Goal: Information Seeking & Learning: Learn about a topic

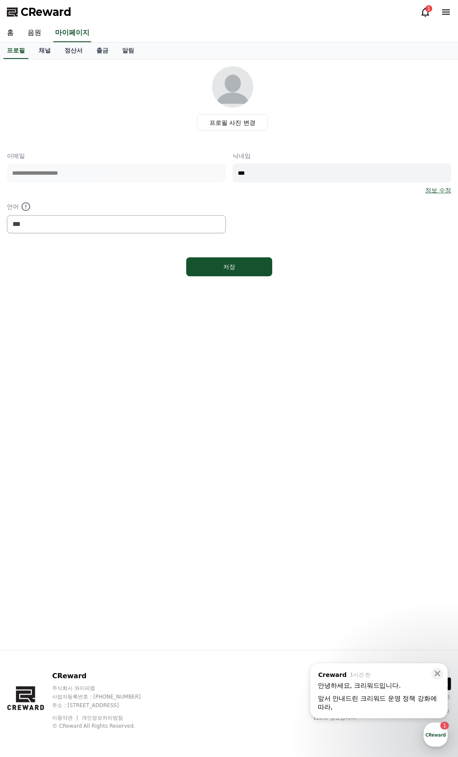
select select "**********"
click at [421, 703] on div "앞서 안내드린 크리워드 운영 정책 강화에 따라, ​" at bounding box center [379, 702] width 122 height 17
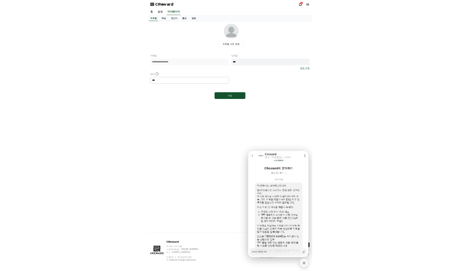
scroll to position [70, 0]
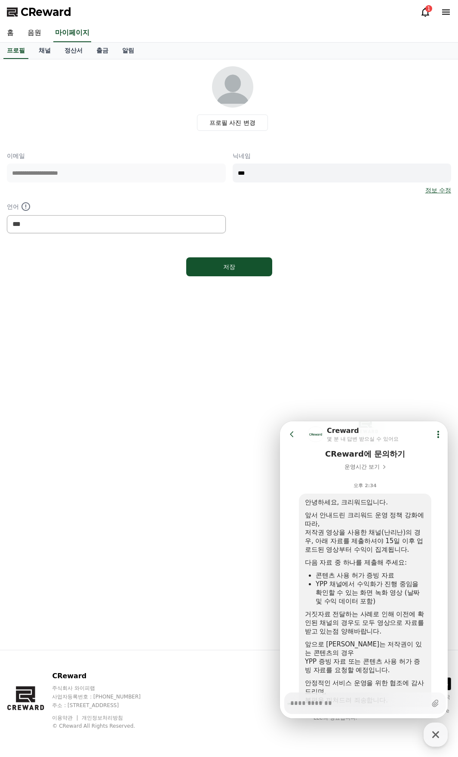
type textarea "*"
drag, startPoint x: 316, startPoint y: 532, endPoint x: 407, endPoint y: 555, distance: 94.6
click at [407, 554] on div "안녕하세요, 크리워드입니다. 앞서 안내드린 크리워드 운영 정책 강화에 따라, 저작권 영상을 사용한 채널(난리난)의 경우, 아래 자료를 제출하셔…" at bounding box center [365, 601] width 121 height 207
click at [393, 565] on div "다음 자료 중 하나를 제출해 주세요:" at bounding box center [365, 562] width 121 height 9
click at [46, 46] on link "채널" at bounding box center [45, 51] width 26 height 16
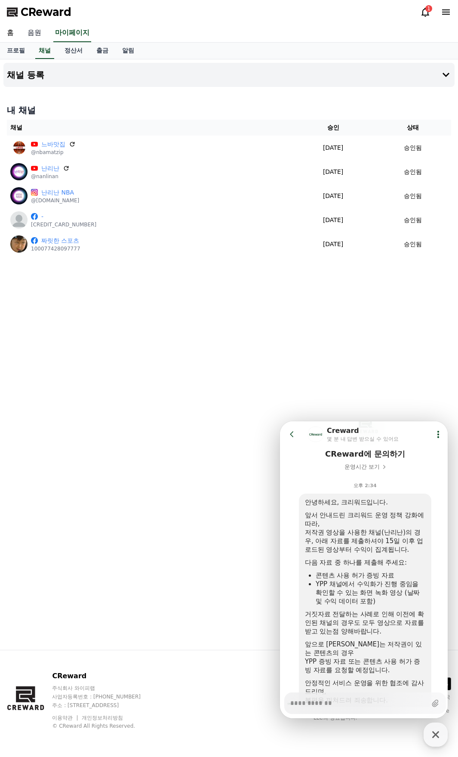
click at [36, 33] on link "음원" at bounding box center [35, 33] width 28 height 18
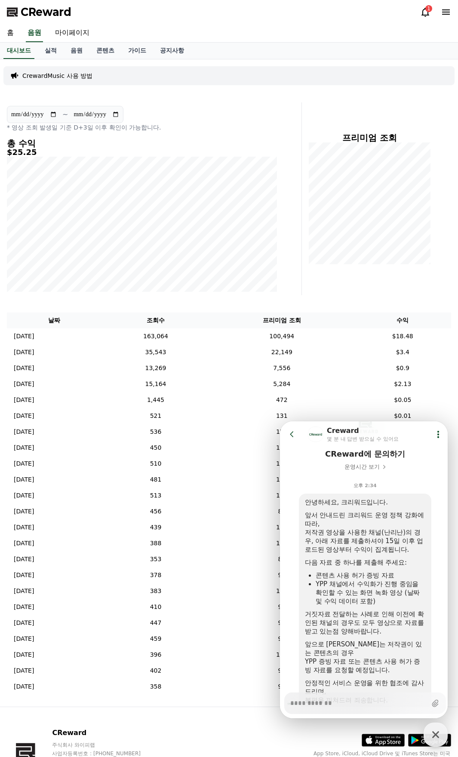
click at [322, 279] on div "프리미엄 조회" at bounding box center [380, 198] width 149 height 193
click at [342, 277] on div "프리미엄 조회" at bounding box center [380, 198] width 149 height 193
drag, startPoint x: 457, startPoint y: 284, endPoint x: 439, endPoint y: 370, distance: 87.5
click at [454, 288] on div "**********" at bounding box center [229, 382] width 458 height 647
click at [291, 436] on icon at bounding box center [292, 434] width 9 height 9
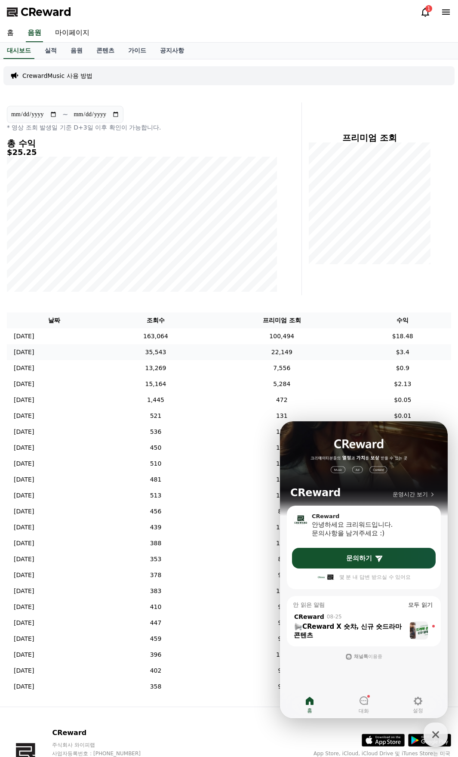
click at [325, 353] on td "22,149" at bounding box center [282, 352] width 145 height 16
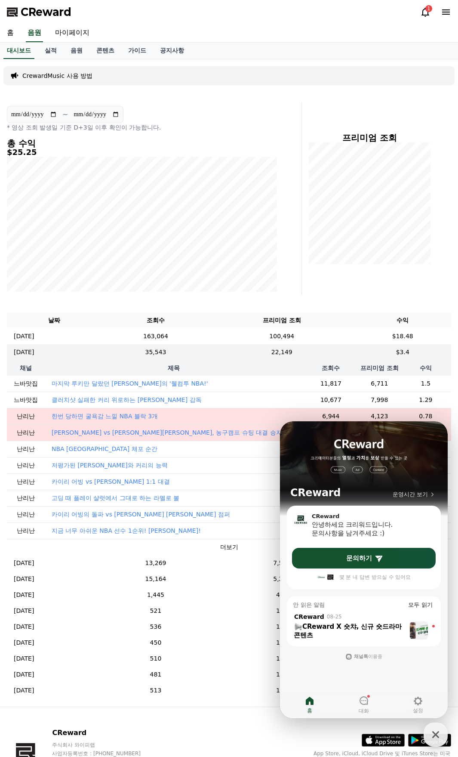
click at [422, 269] on div "프리미엄 조회" at bounding box center [380, 198] width 149 height 193
click at [436, 734] on icon "button" at bounding box center [436, 734] width 7 height 7
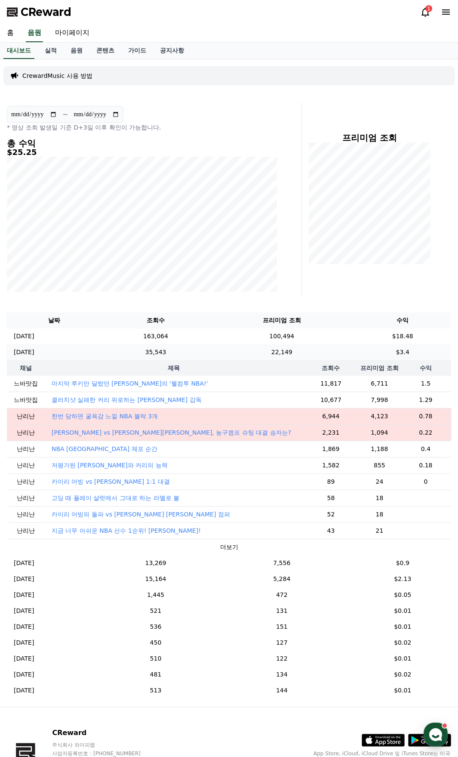
click at [426, 354] on td "$3.4" at bounding box center [403, 352] width 97 height 16
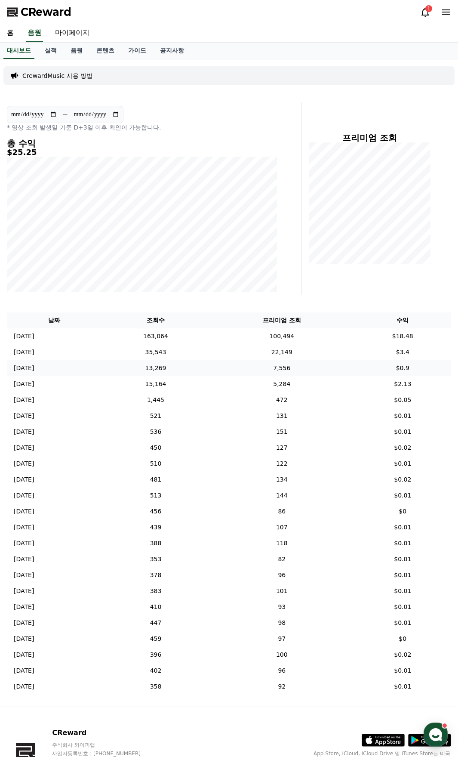
click at [419, 368] on td "$0.9" at bounding box center [403, 368] width 97 height 16
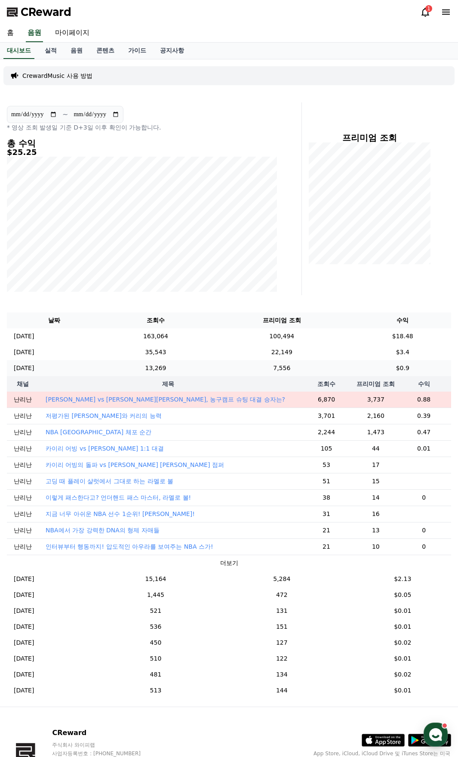
click at [419, 368] on td "$0.9" at bounding box center [403, 368] width 97 height 16
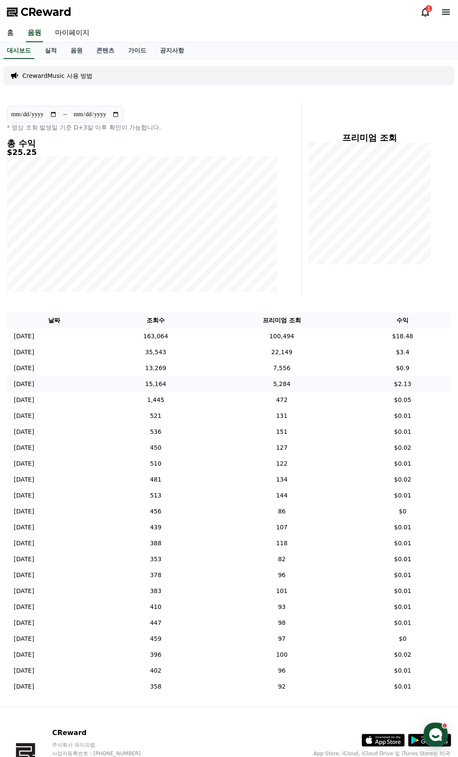
click at [412, 389] on td "$2.13" at bounding box center [403, 384] width 97 height 16
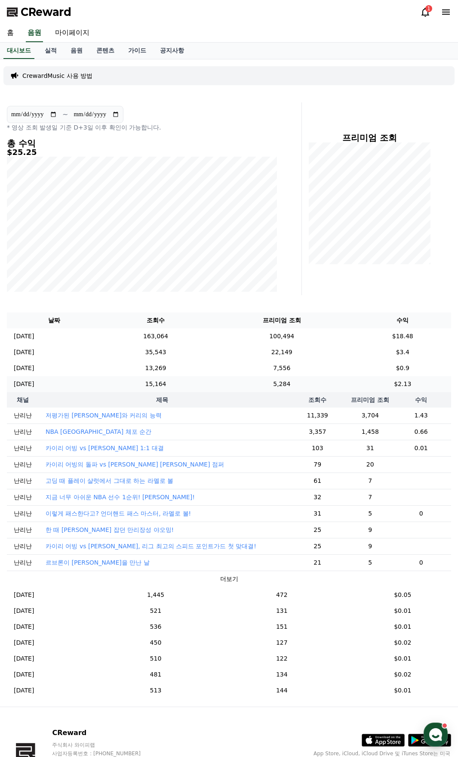
click at [412, 388] on td "$2.13" at bounding box center [403, 384] width 97 height 16
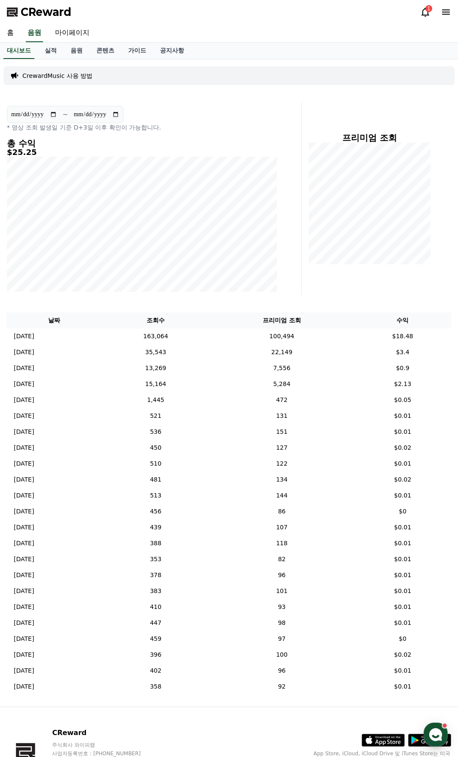
click at [427, 12] on icon at bounding box center [426, 12] width 10 height 10
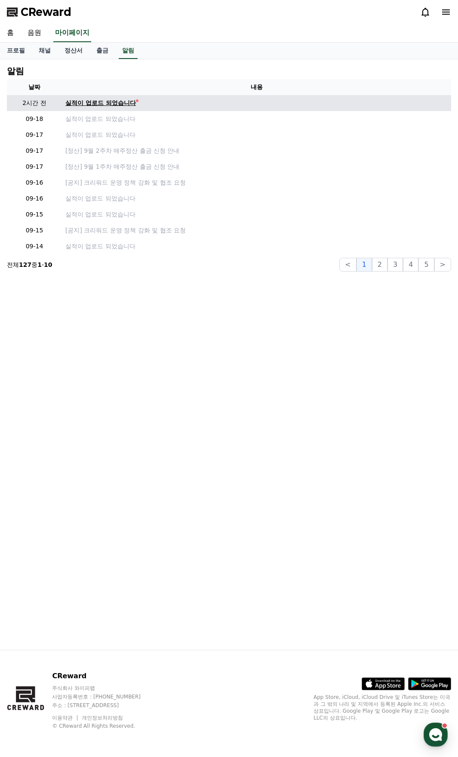
click at [114, 107] on div "실적이 업로드 되었습니다" at bounding box center [100, 103] width 71 height 9
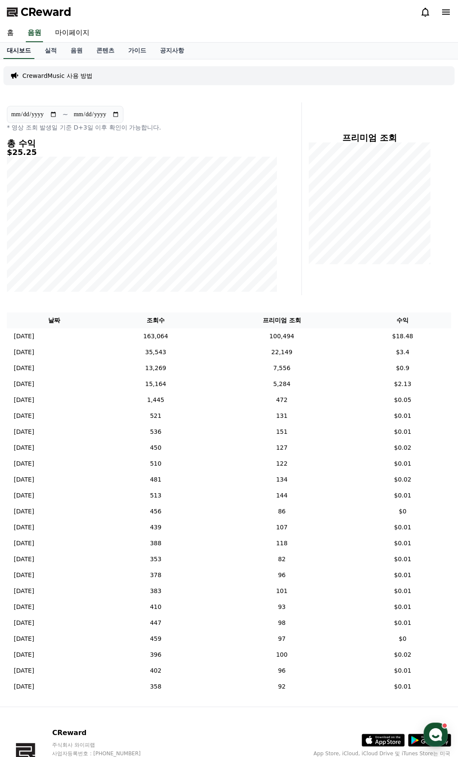
click at [15, 52] on link "대시보드" at bounding box center [18, 51] width 31 height 16
click at [13, 31] on link "홈" at bounding box center [10, 33] width 21 height 18
click at [374, 353] on td "$3.4" at bounding box center [403, 352] width 97 height 16
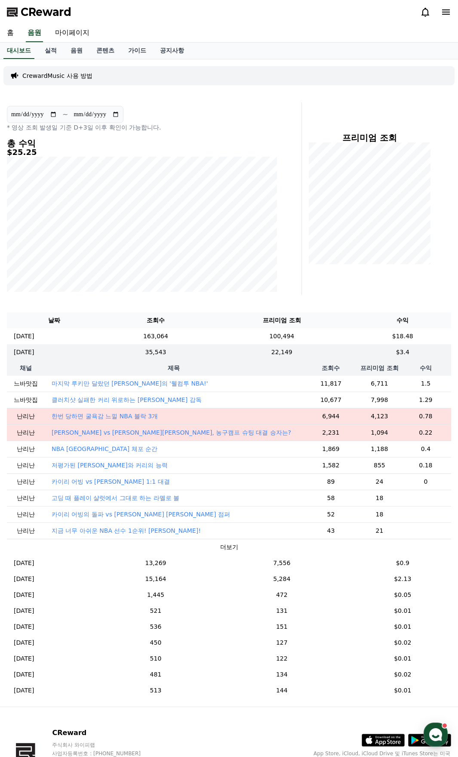
click at [309, 415] on td "6,944" at bounding box center [331, 416] width 56 height 16
click at [234, 419] on td "한번 당하면 굴욕감 느낄 NBA 블락 3개" at bounding box center [174, 416] width 259 height 16
click at [310, 337] on td "100,494" at bounding box center [282, 336] width 145 height 16
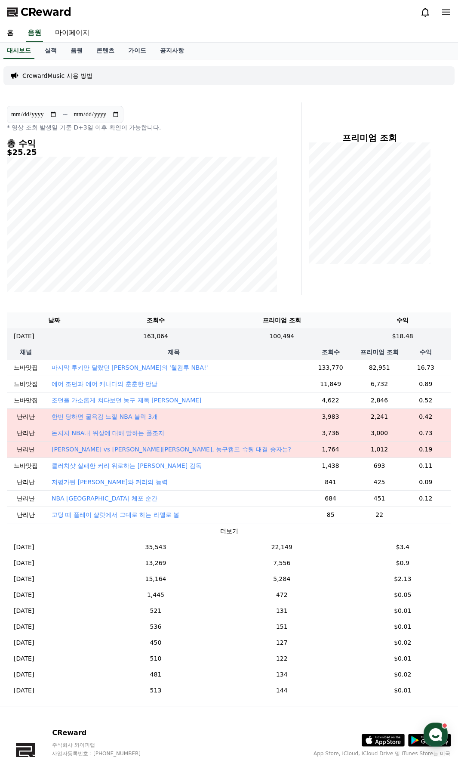
click at [266, 151] on h5 "$25.25" at bounding box center [142, 152] width 271 height 9
click at [76, 51] on link "음원" at bounding box center [77, 51] width 26 height 16
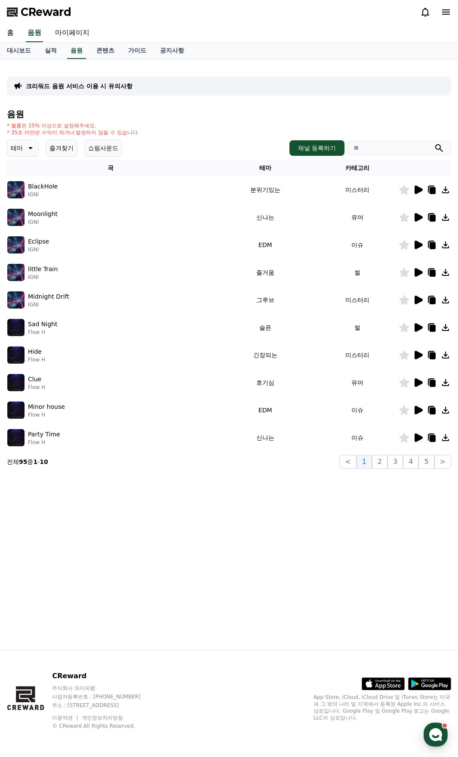
click at [153, 546] on div "크리워드 음원 서비스 이용 시 유의사항 음원 * 볼륨은 15% 이상으로 설정해주세요. * 35초 미만은 수익이 적거나 발생하지 않을 수 있습니…" at bounding box center [229, 354] width 458 height 591
click at [59, 145] on button "즐겨찾기" at bounding box center [62, 147] width 32 height 17
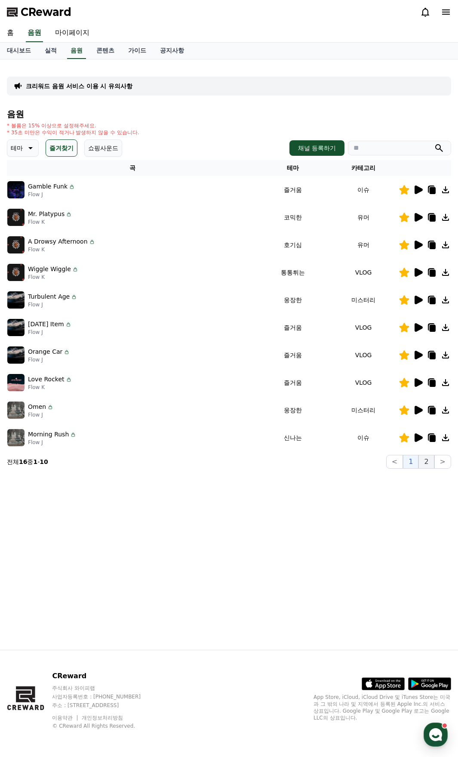
click at [432, 463] on button "2" at bounding box center [426, 462] width 15 height 14
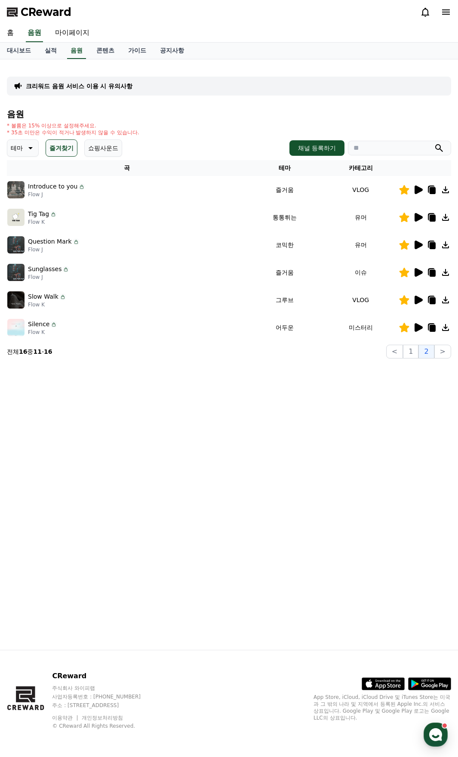
click at [416, 332] on icon at bounding box center [418, 327] width 10 height 10
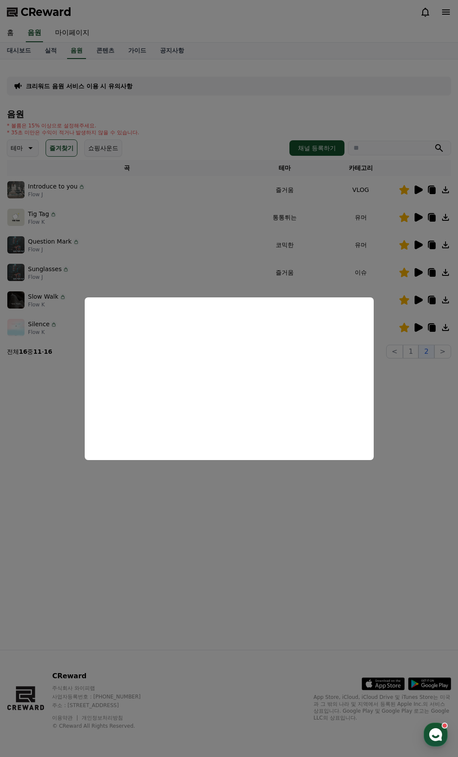
click at [420, 296] on button "close modal" at bounding box center [229, 378] width 458 height 757
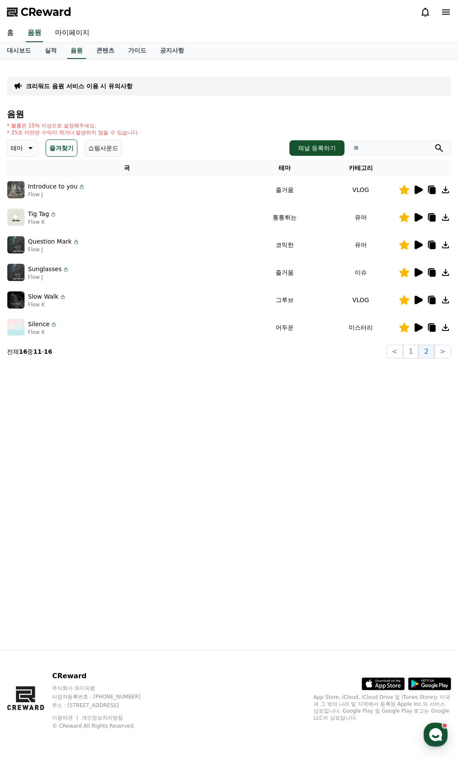
click at [419, 300] on icon at bounding box center [419, 300] width 8 height 9
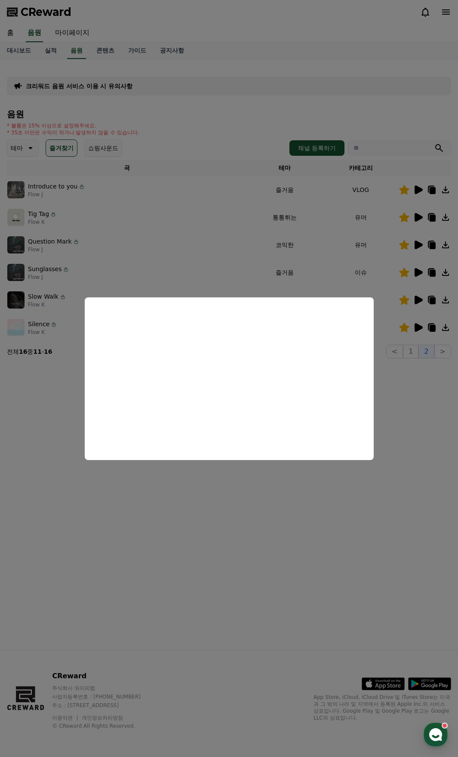
click at [184, 269] on button "close modal" at bounding box center [229, 378] width 458 height 757
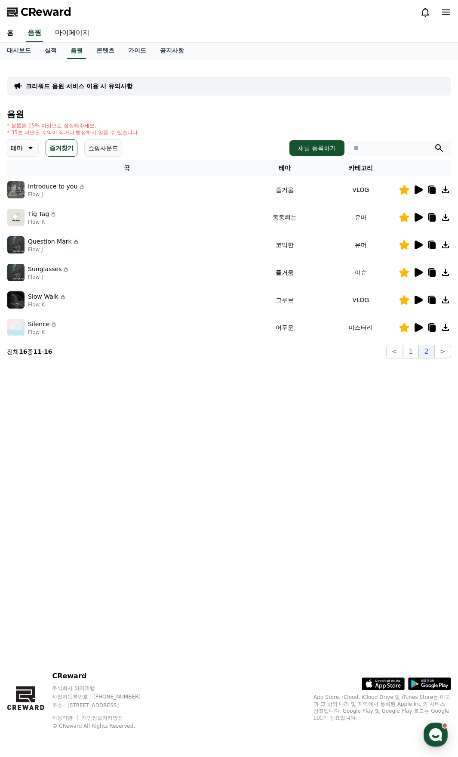
click at [421, 249] on icon at bounding box center [418, 245] width 10 height 10
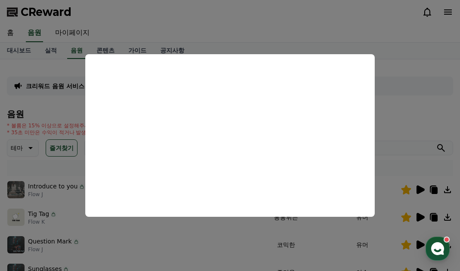
click at [382, 246] on button "close modal" at bounding box center [230, 135] width 460 height 271
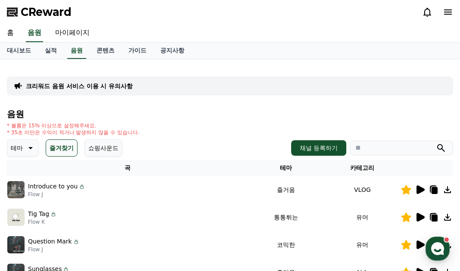
scroll to position [43, 0]
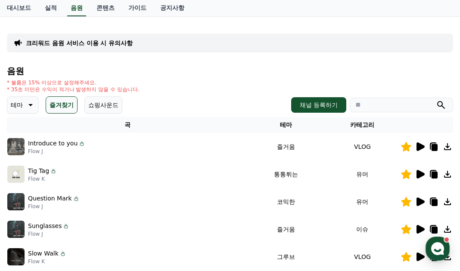
click at [434, 201] on icon at bounding box center [434, 202] width 6 height 7
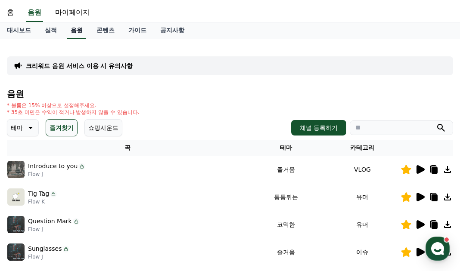
scroll to position [0, 0]
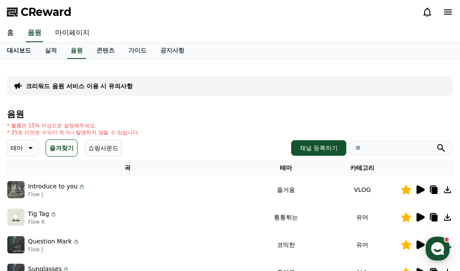
click at [27, 52] on link "대시보드" at bounding box center [19, 51] width 38 height 16
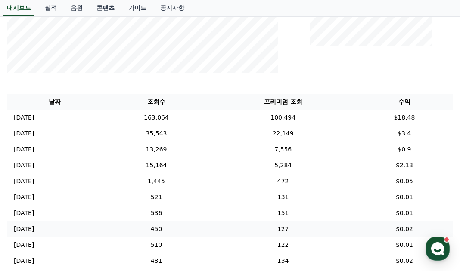
scroll to position [258, 0]
